Goal: Use online tool/utility: Use online tool/utility

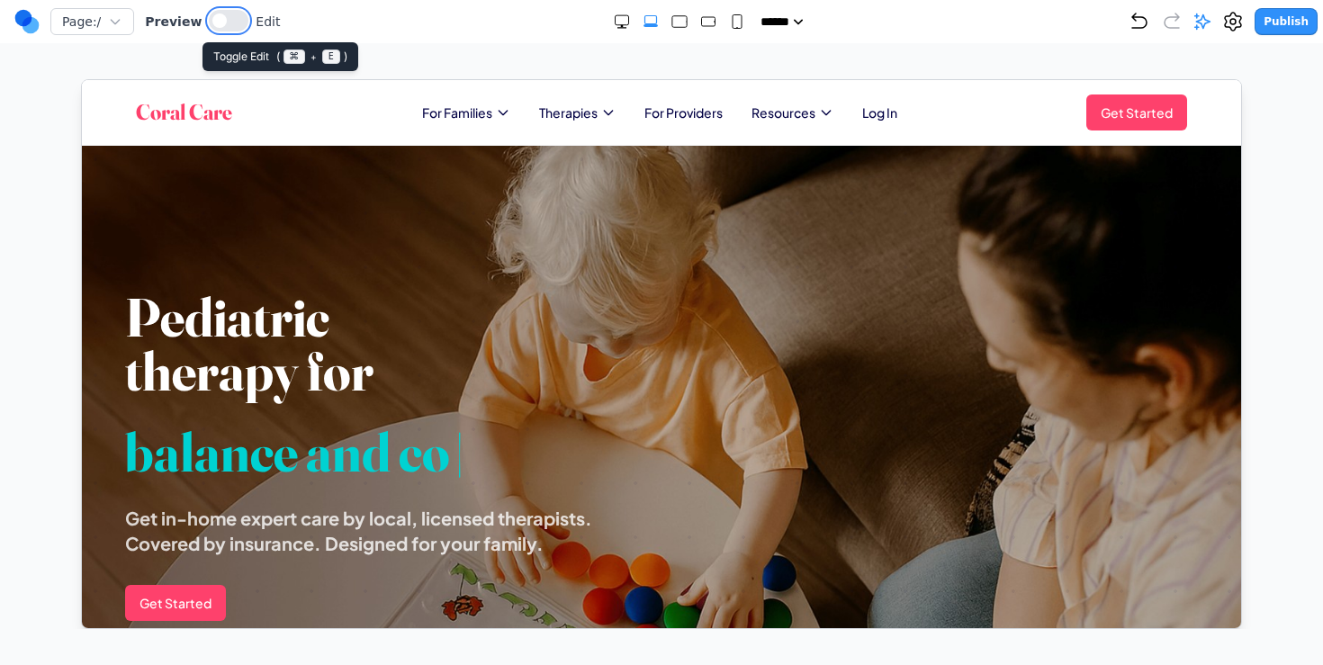
click at [222, 26] on button at bounding box center [229, 21] width 40 height 22
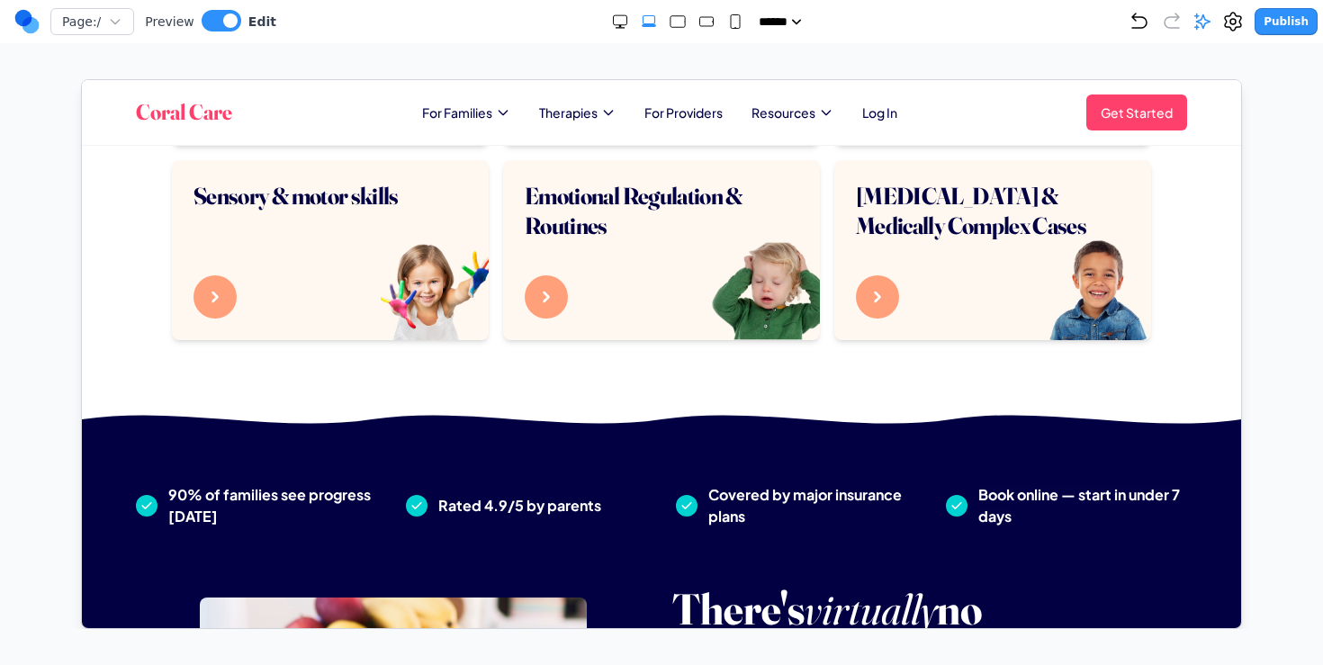
scroll to position [1003, 0]
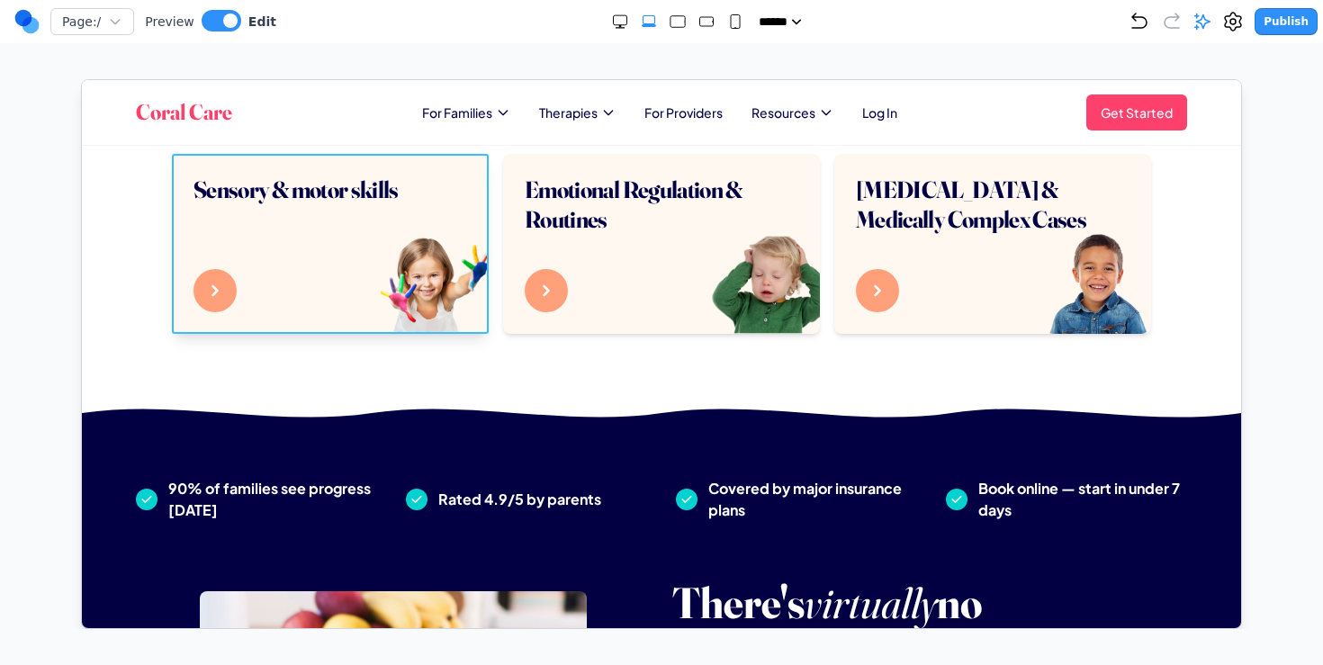
click at [431, 293] on div "Sensory & motor skills" at bounding box center [329, 243] width 317 height 180
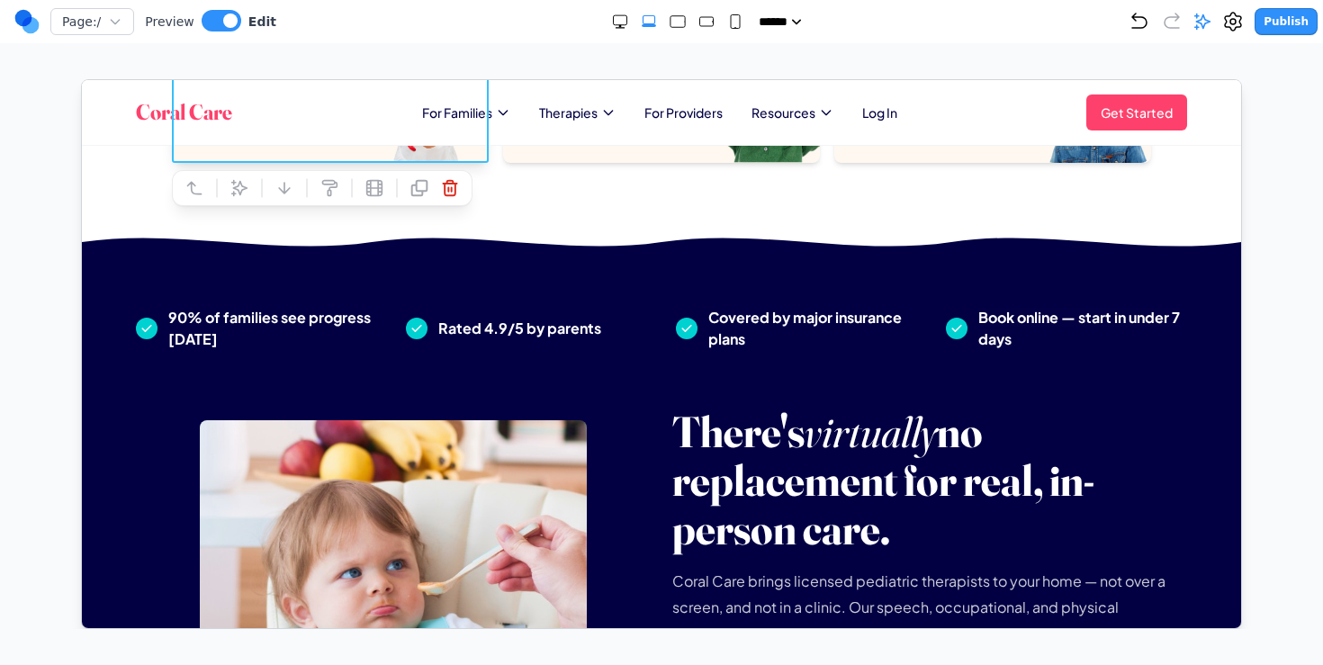
scroll to position [1225, 0]
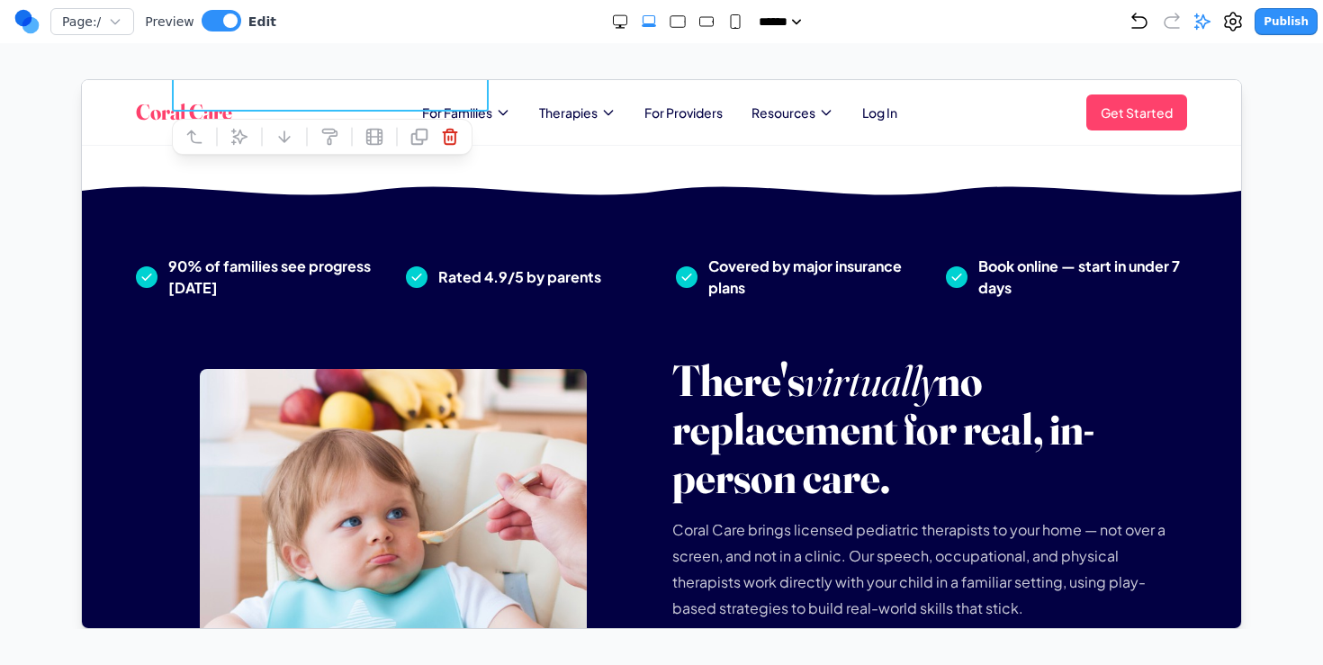
click at [391, 355] on div "There's virtually no replacement for real, in-person care. Coral Care brings li…" at bounding box center [661, 561] width 1080 height 412
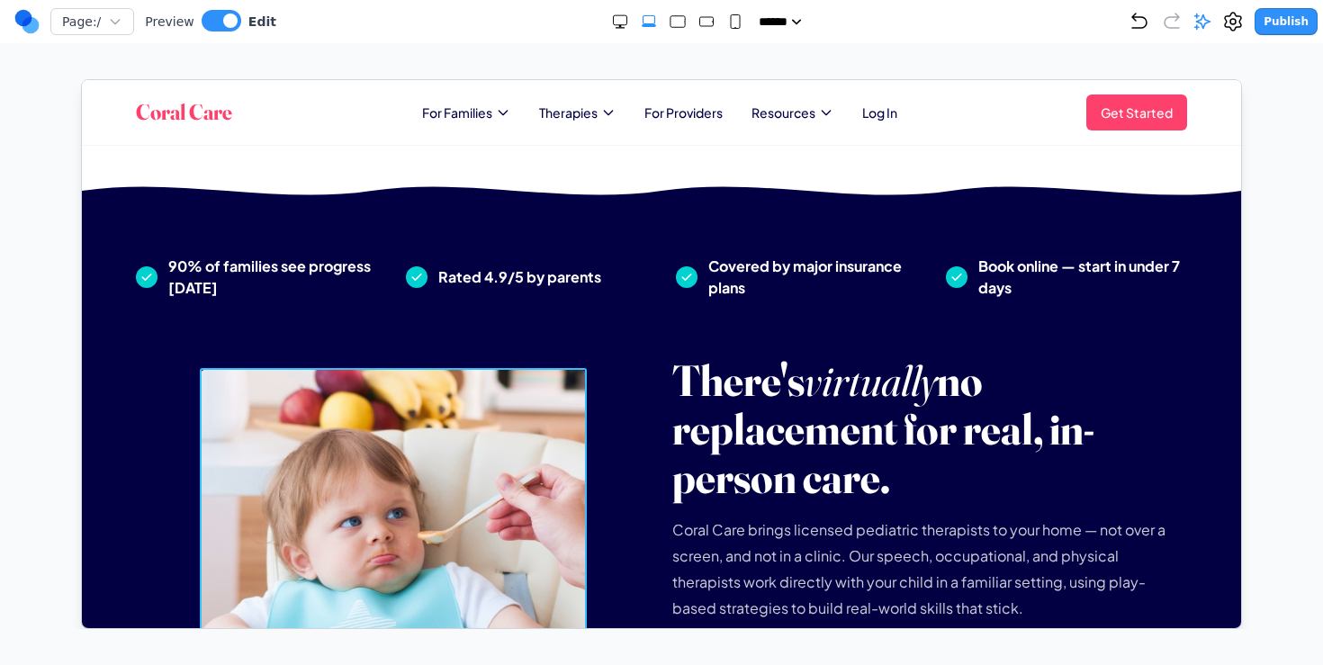
click at [371, 416] on img at bounding box center [392, 561] width 387 height 387
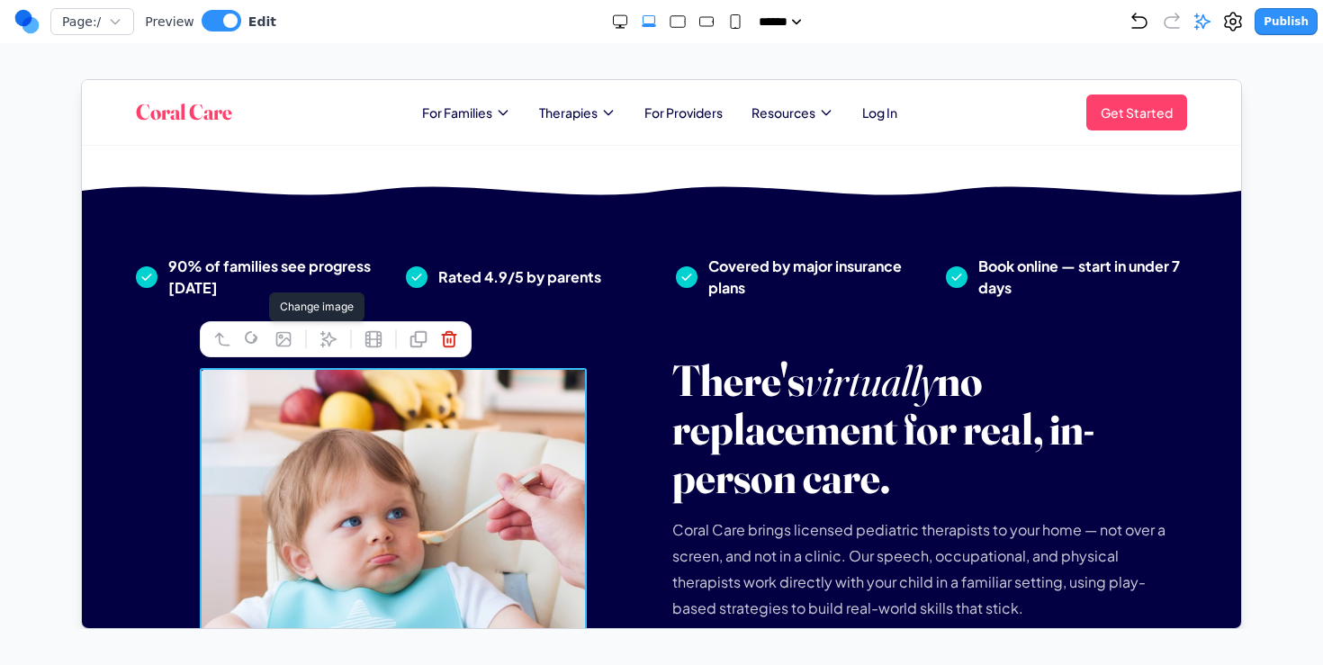
click at [283, 335] on icon at bounding box center [282, 338] width 18 height 18
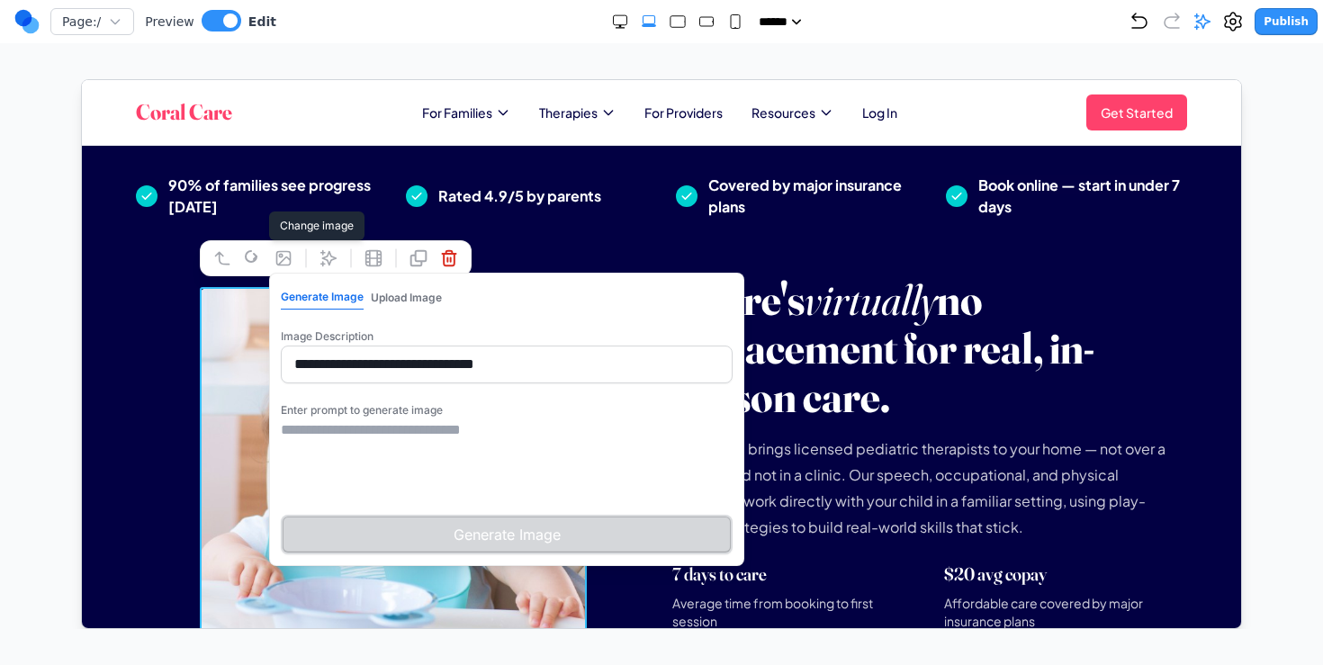
scroll to position [1307, 0]
click at [399, 287] on button "Upload Image" at bounding box center [405, 295] width 71 height 23
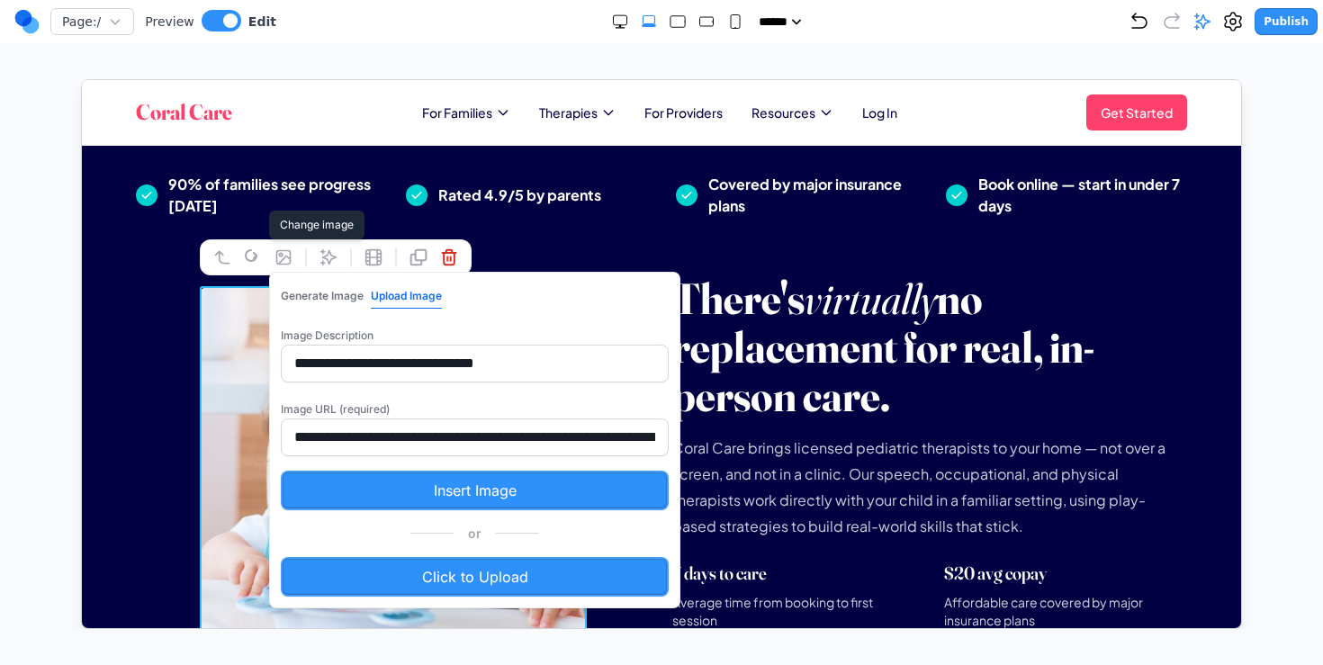
click at [304, 290] on button "Generate Image" at bounding box center [321, 294] width 83 height 23
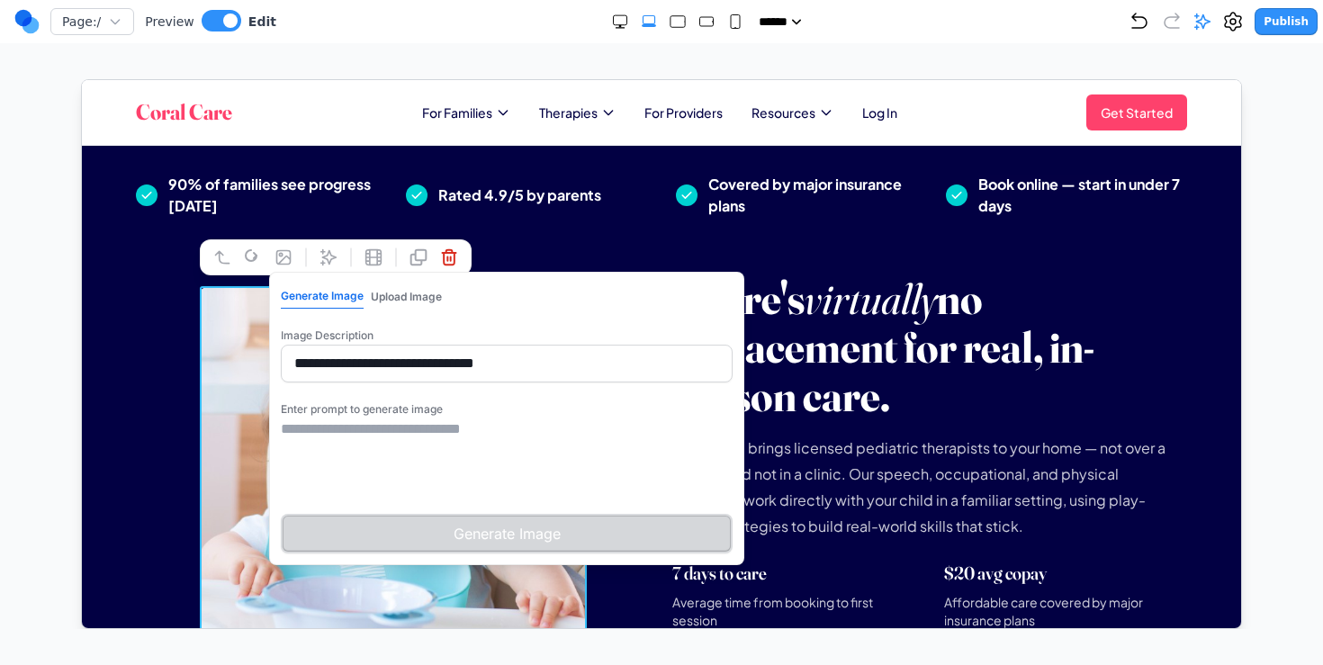
click at [368, 20] on div "***** ***** ****** ****** ******" at bounding box center [702, 22] width 852 height 18
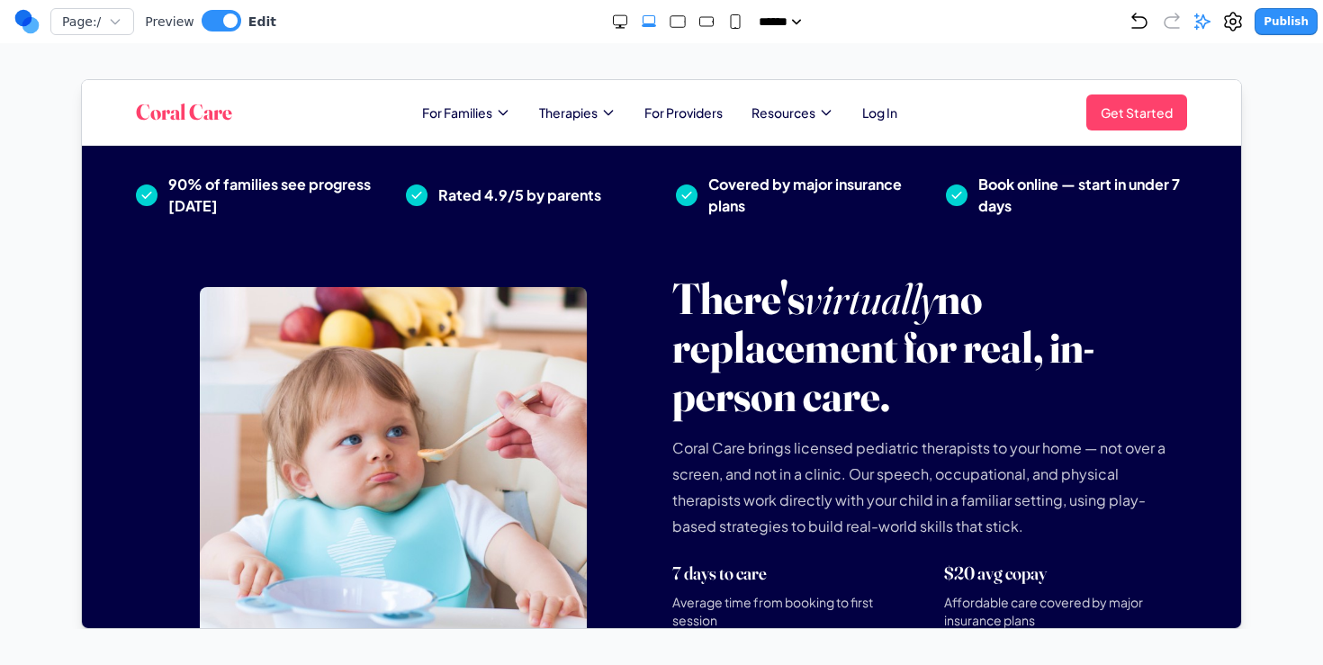
click at [468, 123] on div "Coral Care For Families Therapies For Providers Resources Log In Get Started Op…" at bounding box center [660, 112] width 1051 height 36
click at [464, 112] on span "For Families" at bounding box center [456, 112] width 70 height 18
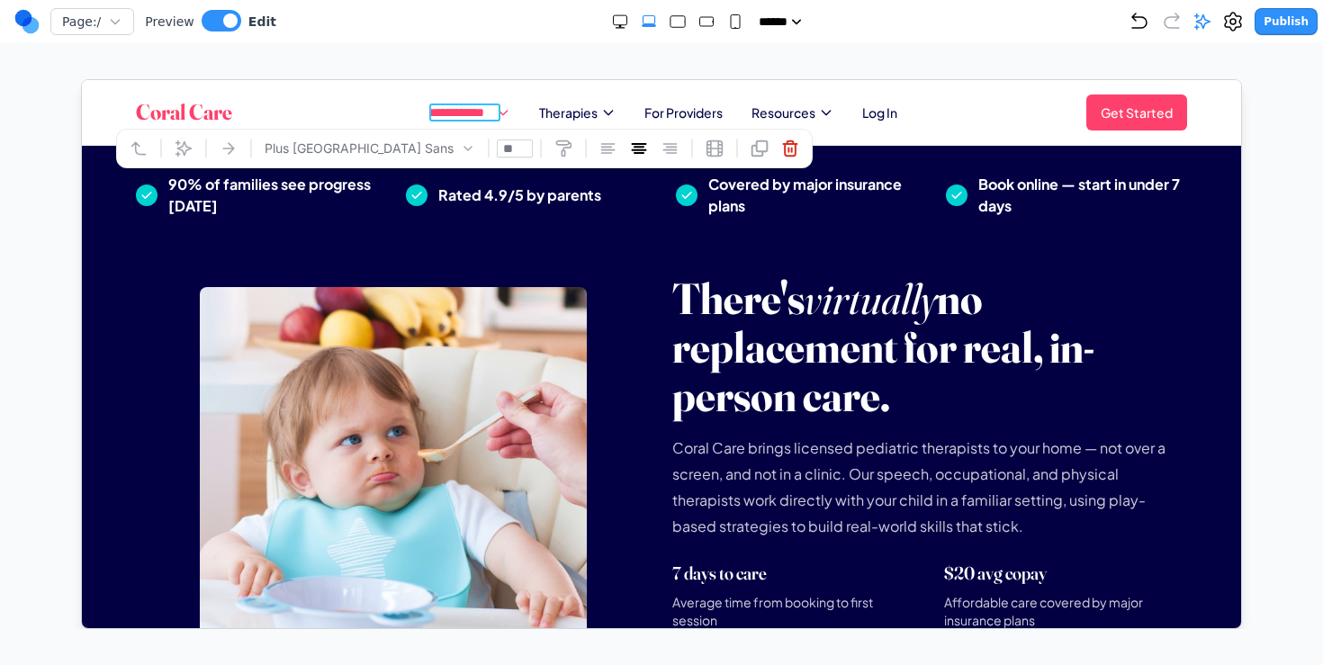
click at [464, 112] on span "**********" at bounding box center [455, 112] width 71 height 18
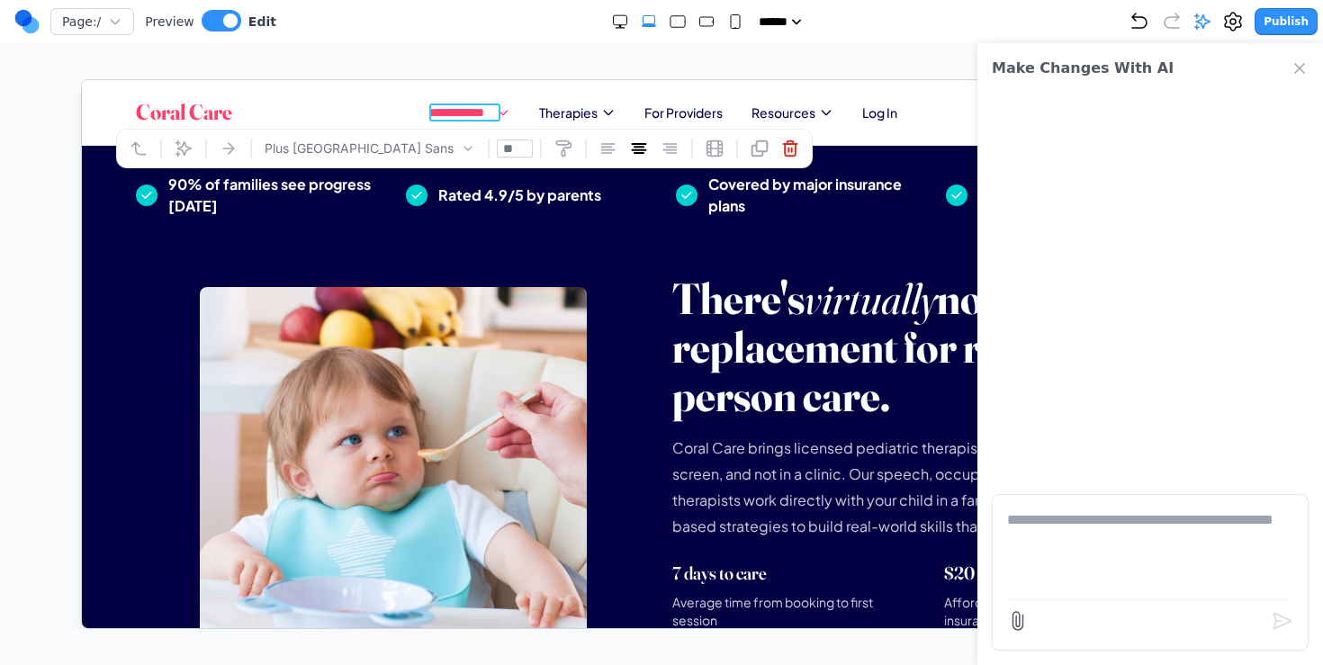
click at [1016, 623] on icon at bounding box center [1018, 621] width 10 height 18
click at [0, 0] on input "file" at bounding box center [0, 0] width 0 height 0
